Goal: Navigation & Orientation: Find specific page/section

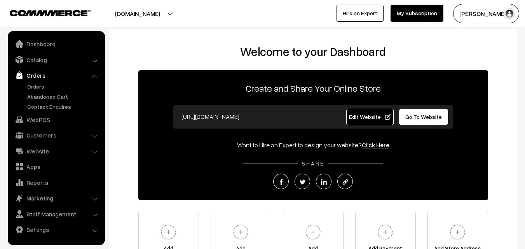
click at [42, 90] on ul "Orders" at bounding box center [56, 96] width 93 height 28
click at [42, 88] on link "Orders" at bounding box center [63, 86] width 77 height 8
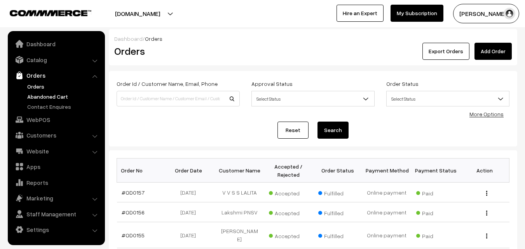
click at [45, 97] on link "Abandoned Cart" at bounding box center [63, 96] width 77 height 8
